Goal: Check status: Check status

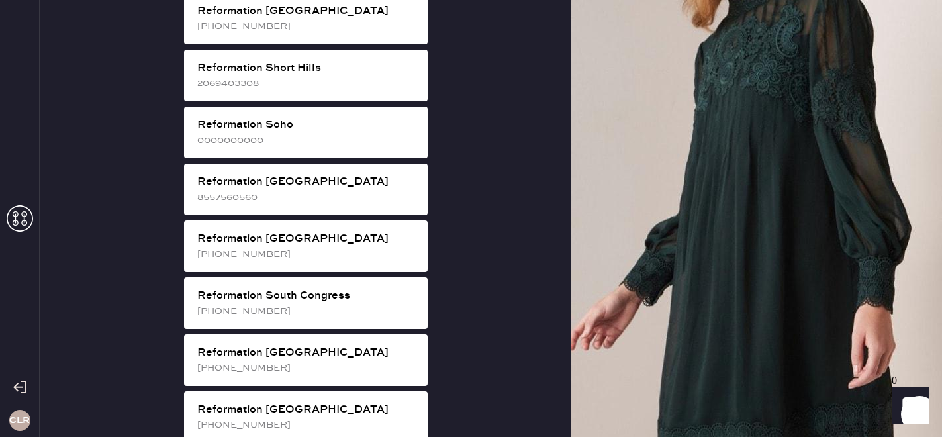
scroll to position [2481, 0]
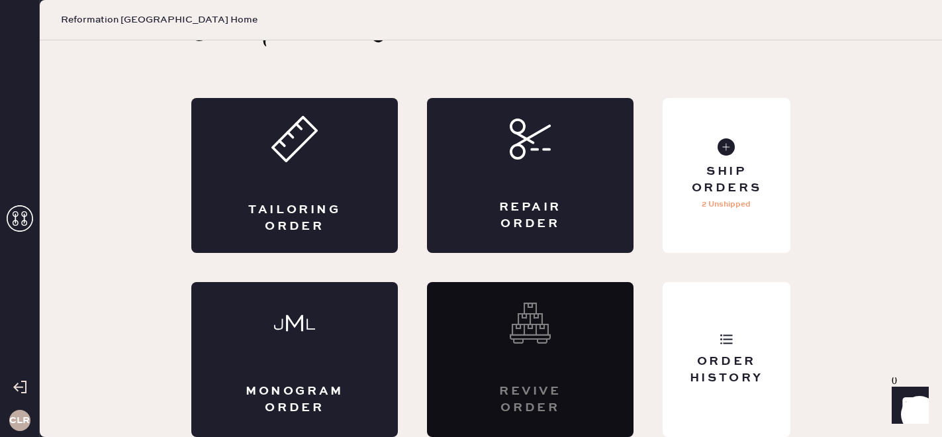
scroll to position [43, 0]
click at [747, 358] on div "Order History" at bounding box center [726, 370] width 107 height 33
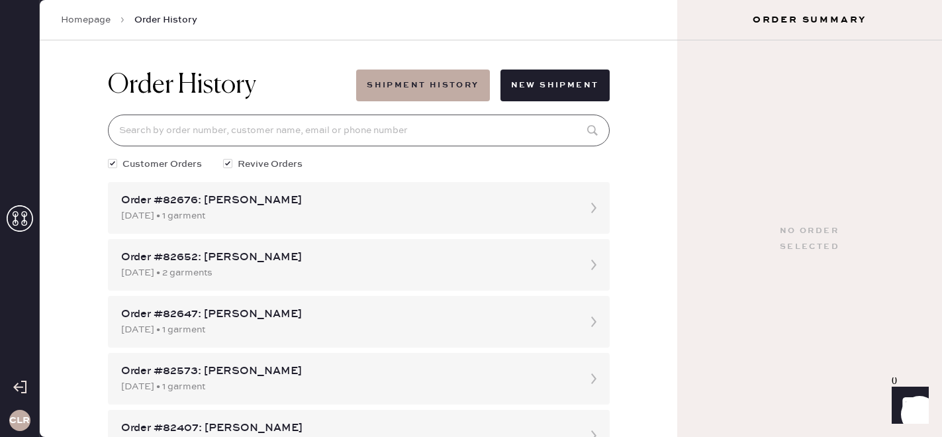
click at [248, 120] on input at bounding box center [359, 131] width 502 height 32
paste input "[EMAIL_ADDRESS][DOMAIN_NAME]"
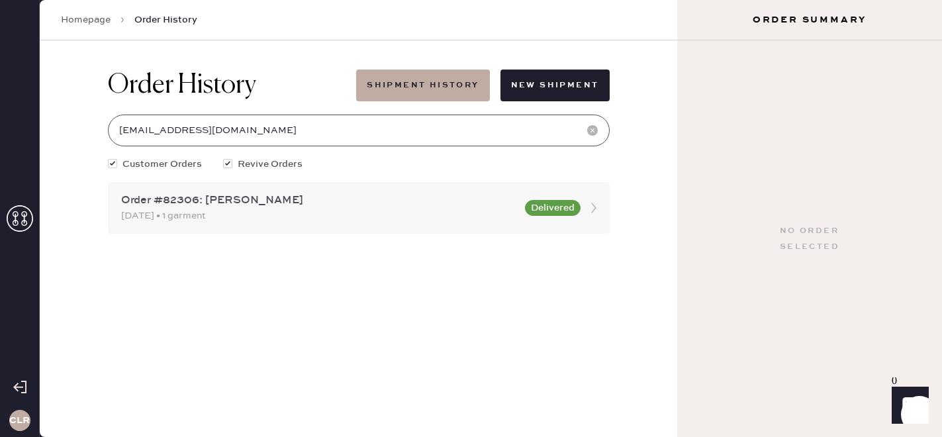
type input "[EMAIL_ADDRESS][DOMAIN_NAME]"
click at [341, 205] on div "Order #82306: [PERSON_NAME]" at bounding box center [319, 201] width 396 height 16
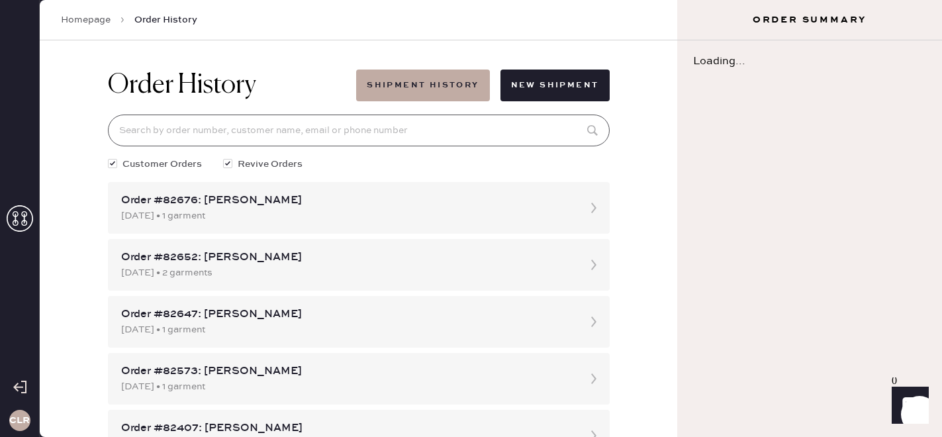
click at [305, 128] on input at bounding box center [359, 131] width 502 height 32
paste input "[EMAIL_ADDRESS][DOMAIN_NAME]"
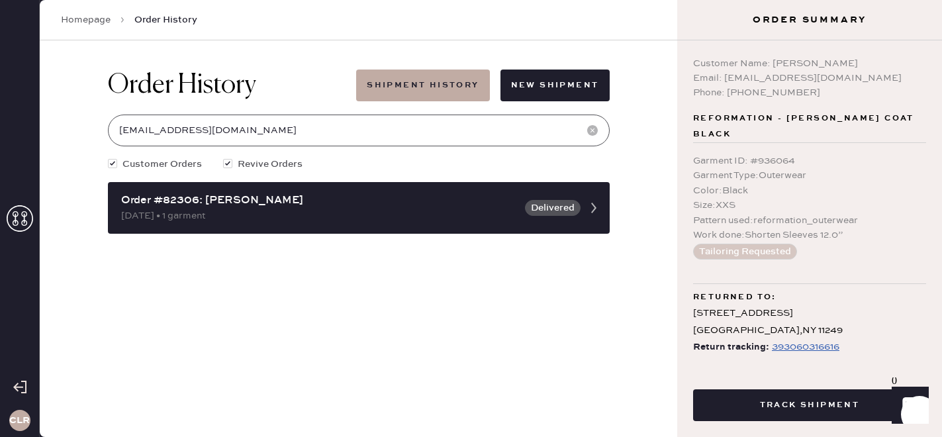
type input "[EMAIL_ADDRESS][DOMAIN_NAME]"
